Goal: Task Accomplishment & Management: Complete application form

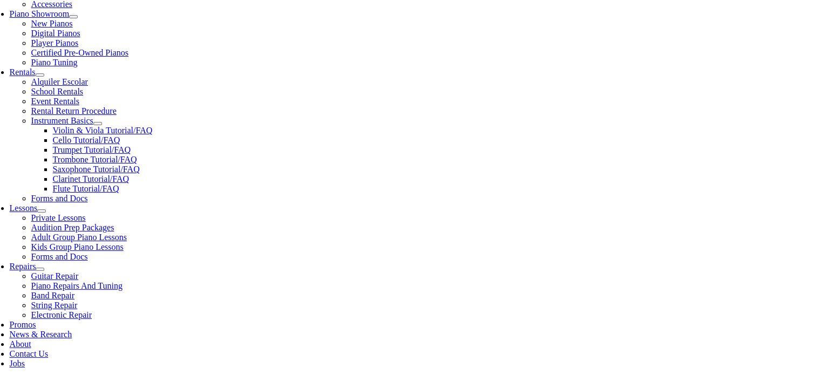
scroll to position [324, 0]
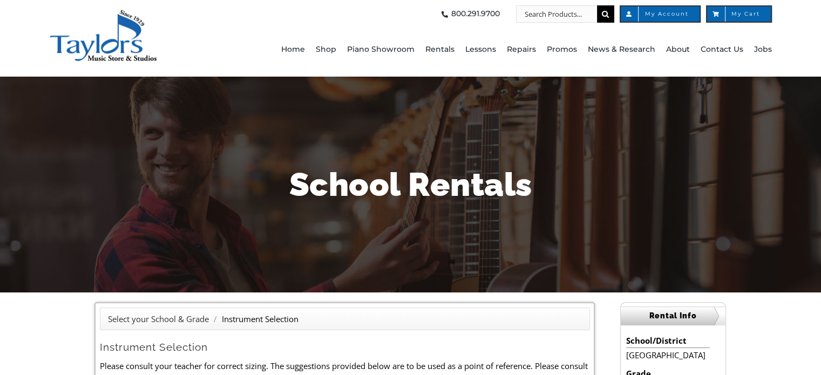
click at [96, 42] on img "taylors-music-store-west-chester" at bounding box center [103, 36] width 108 height 52
